Goal: Check status: Check status

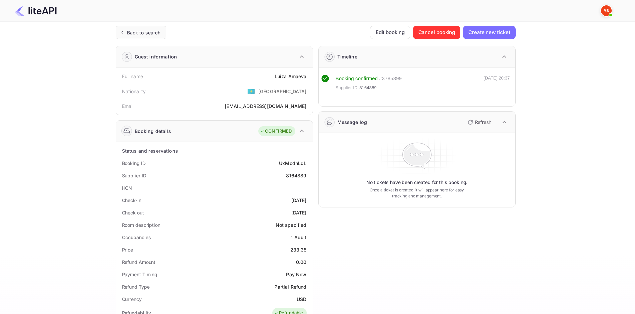
click at [153, 31] on div "Back to search" at bounding box center [144, 32] width 34 height 7
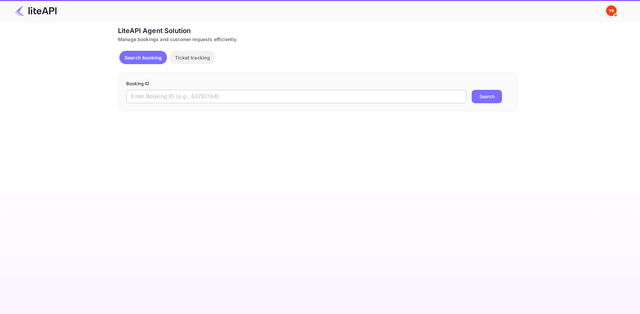
click at [192, 97] on input "text" at bounding box center [296, 96] width 340 height 13
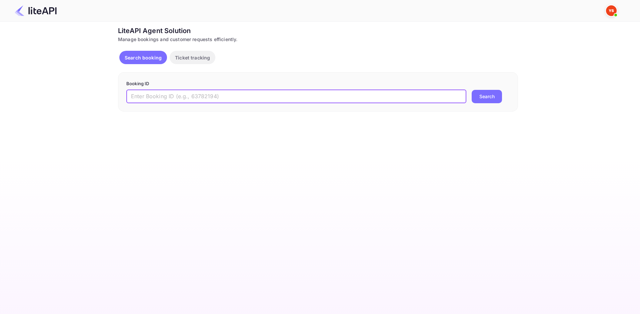
paste input "9231897"
type input "9231897"
click at [485, 97] on button "Search" at bounding box center [487, 96] width 30 height 13
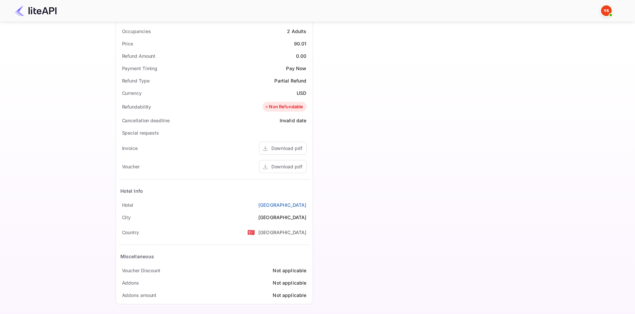
scroll to position [209, 0]
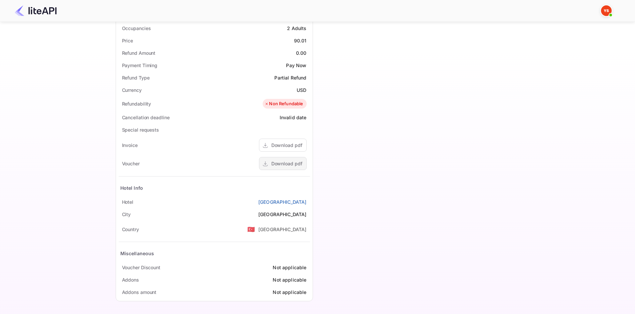
click at [289, 161] on div "Download pdf" at bounding box center [287, 163] width 31 height 7
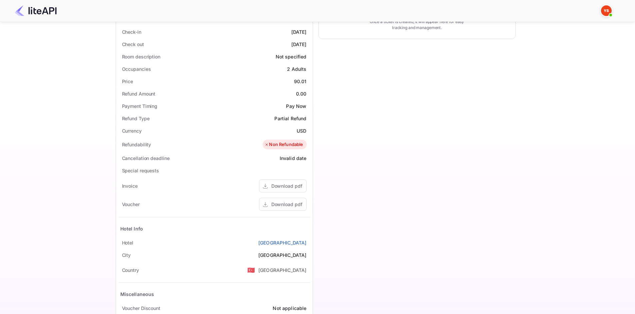
scroll to position [9, 0]
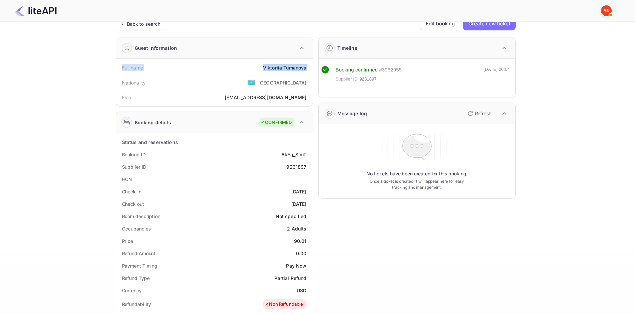
drag, startPoint x: 121, startPoint y: 67, endPoint x: 308, endPoint y: 67, distance: 187.1
click at [308, 67] on div "Full name [PERSON_NAME]" at bounding box center [214, 67] width 191 height 12
copy div "Full name [PERSON_NAME]"
drag, startPoint x: 122, startPoint y: 151, endPoint x: 308, endPoint y: 206, distance: 194.1
click at [308, 206] on div "Status and reservations Booking ID AkEq_SimT Supplier ID 9231897 HCN Check-in […" at bounding box center [214, 317] width 191 height 362
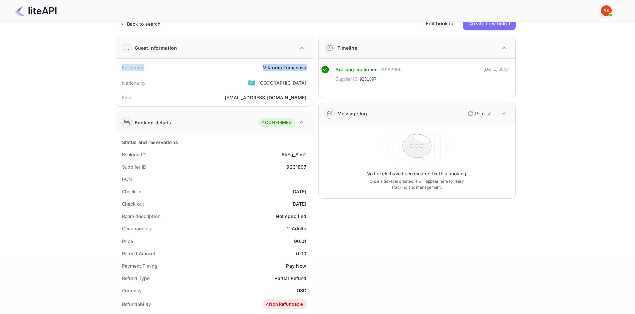
copy div "Booking ID AkEq_SimT Supplier ID 9231897 HCN Check-in [DATE] Check out [DATE]"
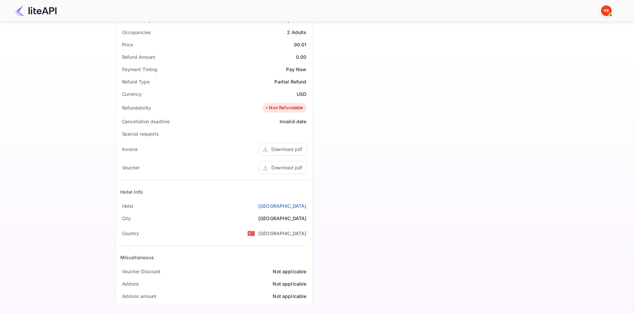
scroll to position [209, 0]
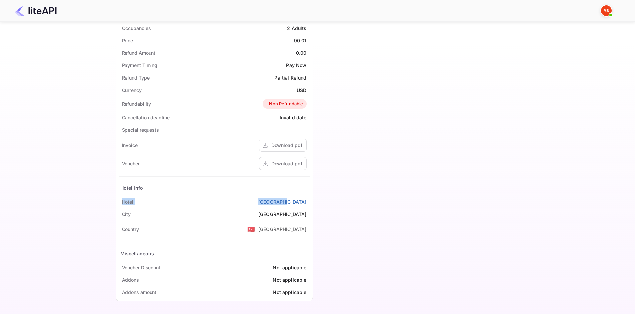
drag, startPoint x: 121, startPoint y: 200, endPoint x: 309, endPoint y: 198, distance: 188.1
click at [309, 198] on div "Hotel [GEOGRAPHIC_DATA]" at bounding box center [214, 201] width 191 height 12
copy div "Hotel [GEOGRAPHIC_DATA]"
